Goal: Task Accomplishment & Management: Manage account settings

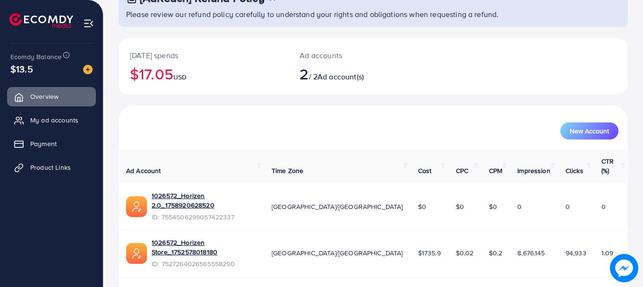
scroll to position [76, 0]
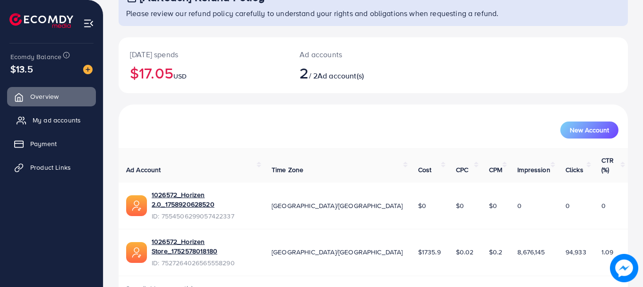
click at [47, 116] on span "My ad accounts" at bounding box center [57, 119] width 48 height 9
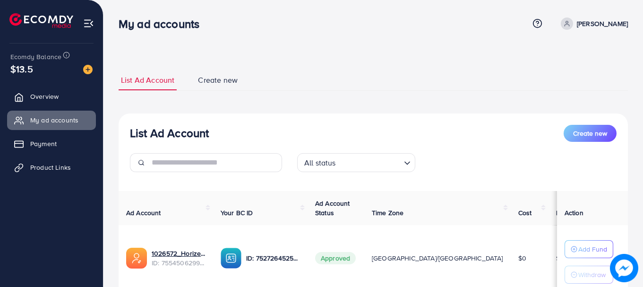
click at [165, 130] on h3 "List Ad Account" at bounding box center [169, 133] width 79 height 14
click at [44, 87] on link "Overview" at bounding box center [51, 96] width 89 height 19
